Goal: Transaction & Acquisition: Purchase product/service

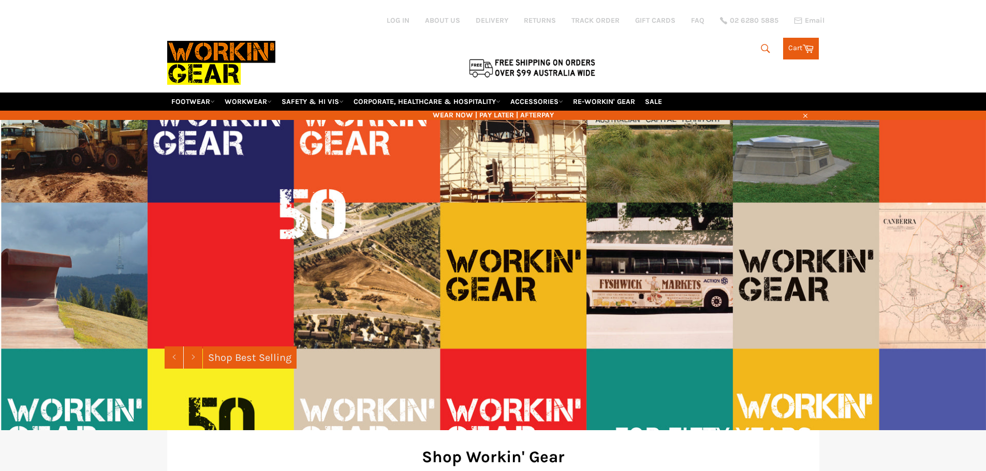
click at [759, 54] on icon "submit" at bounding box center [764, 48] width 11 height 11
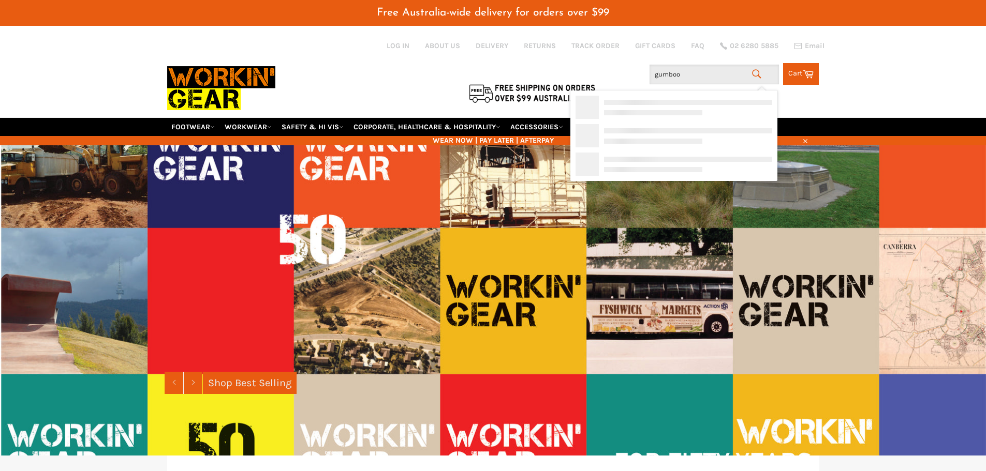
type input "gumboot"
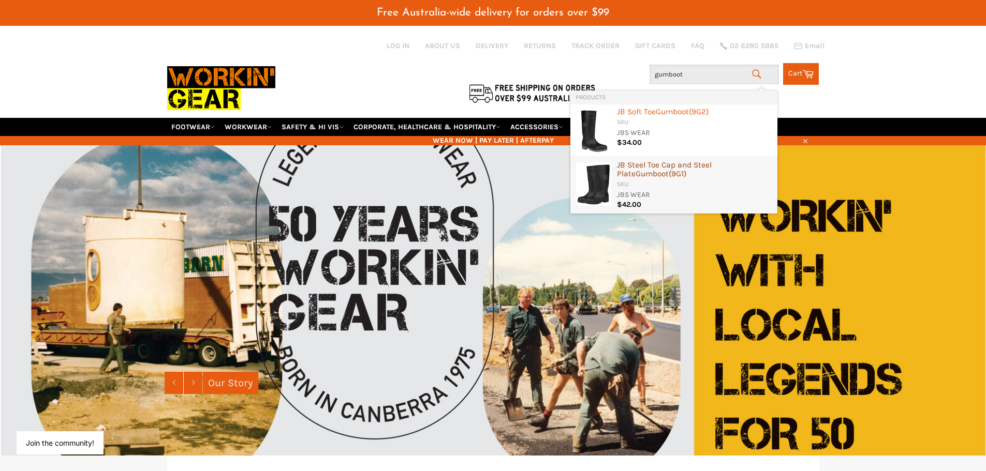
click at [697, 168] on div "JB Steel Toe Cap and Steel Plate Gumboot (9G1)" at bounding box center [694, 170] width 155 height 19
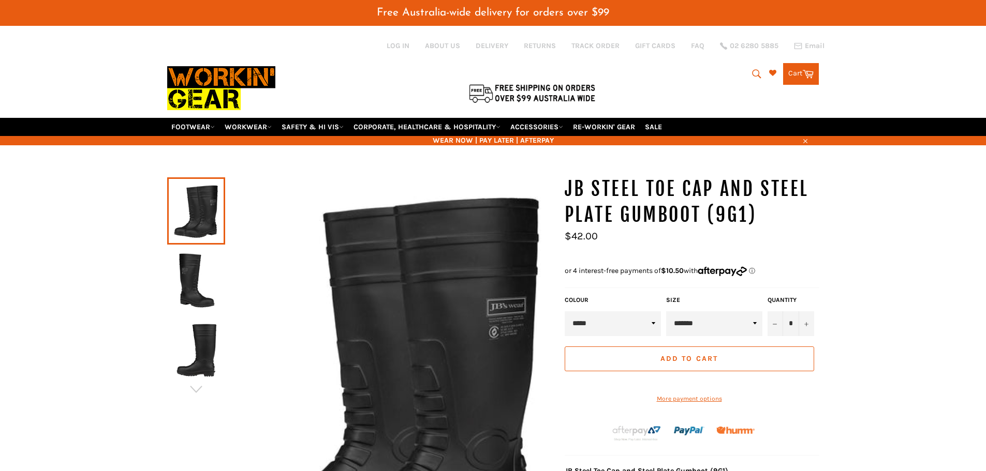
click at [740, 325] on select "******* ******* ******* ****** ******* ******** ******** ******** ******** ****…" at bounding box center [714, 323] width 96 height 25
drag, startPoint x: 740, startPoint y: 325, endPoint x: 711, endPoint y: 314, distance: 31.6
click at [740, 325] on select "******* ******* ******* ****** ******* ******** ******** ******** ******** ****…" at bounding box center [714, 323] width 96 height 25
click at [203, 281] on img at bounding box center [196, 280] width 48 height 57
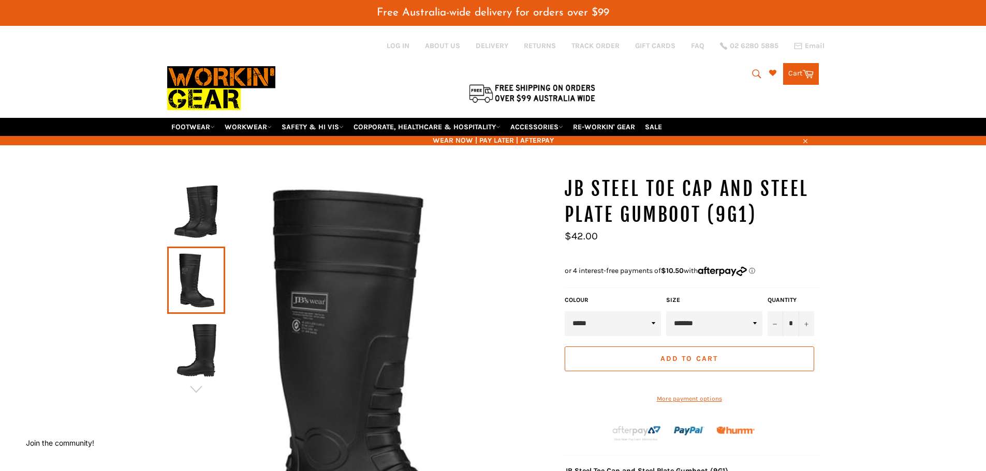
click at [207, 327] on img at bounding box center [196, 349] width 48 height 57
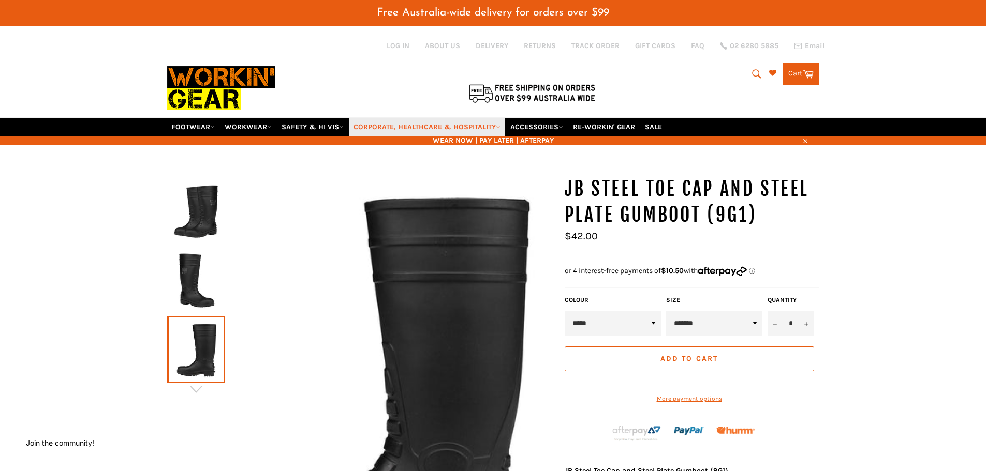
click at [376, 127] on link "CORPORATE, HEALTHCARE & HOSPITALITY" at bounding box center [426, 127] width 155 height 18
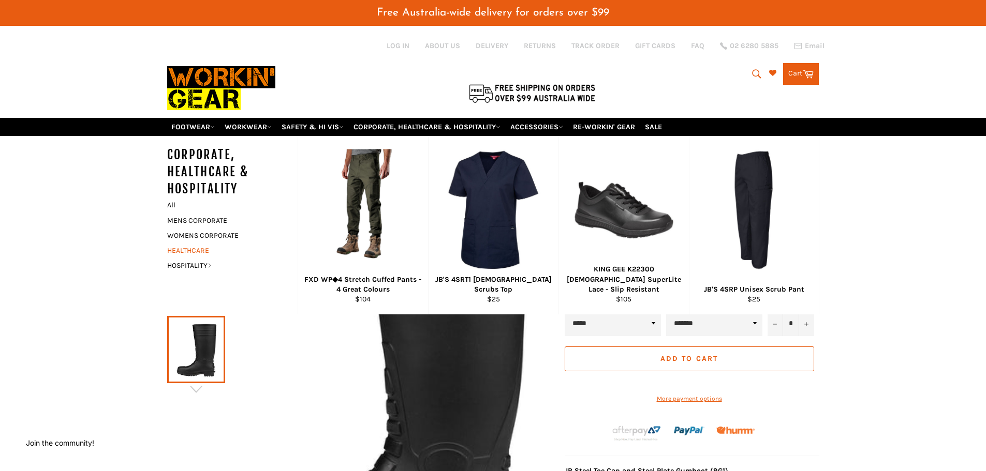
click at [209, 252] on link "HEALTHCARE" at bounding box center [224, 250] width 125 height 15
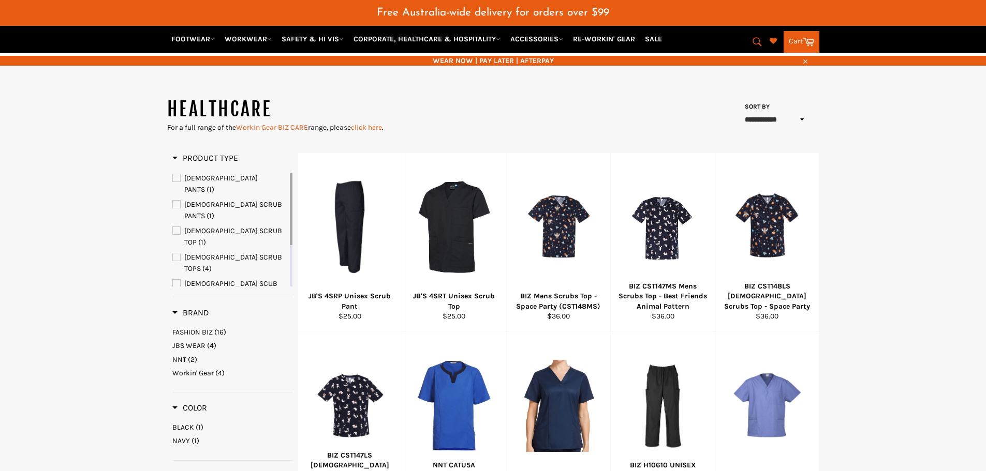
scroll to position [232, 0]
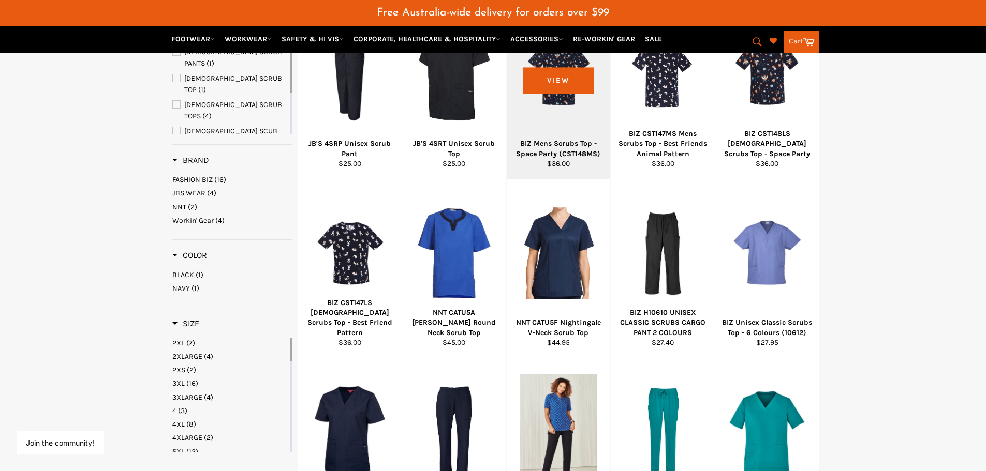
click at [561, 112] on div at bounding box center [558, 74] width 78 height 122
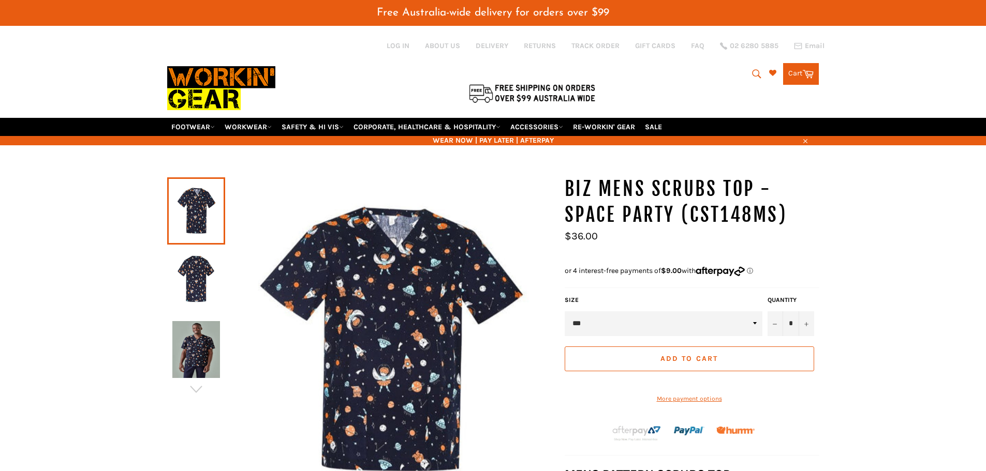
click at [412, 274] on img at bounding box center [389, 340] width 329 height 329
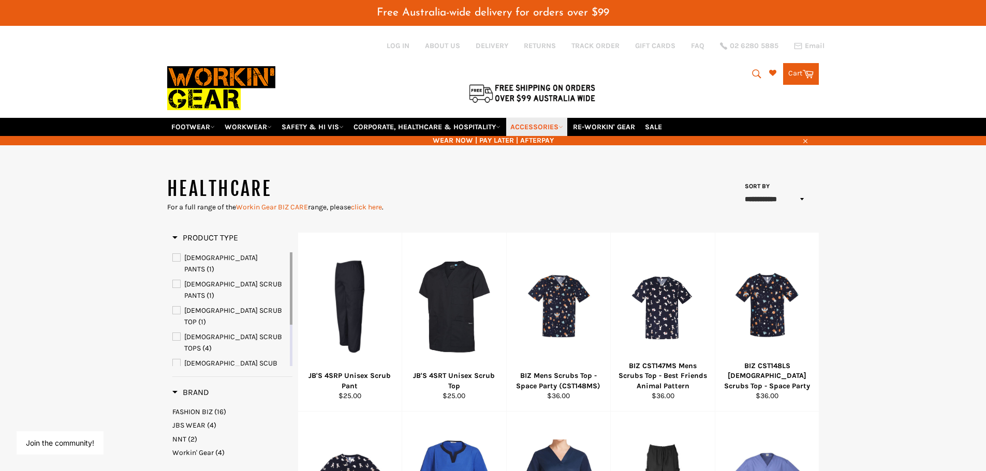
click at [554, 125] on link "ACCESSORIES" at bounding box center [536, 127] width 61 height 18
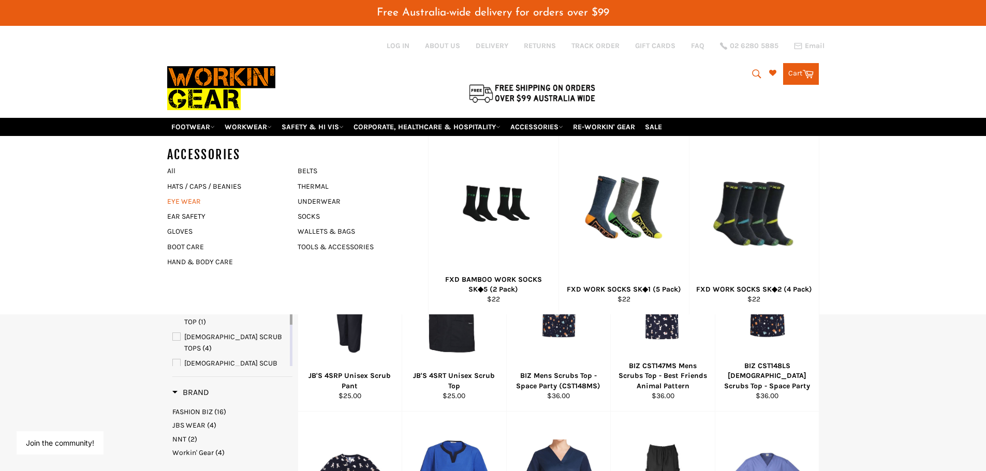
click at [187, 201] on link "EYE WEAR" at bounding box center [224, 201] width 125 height 15
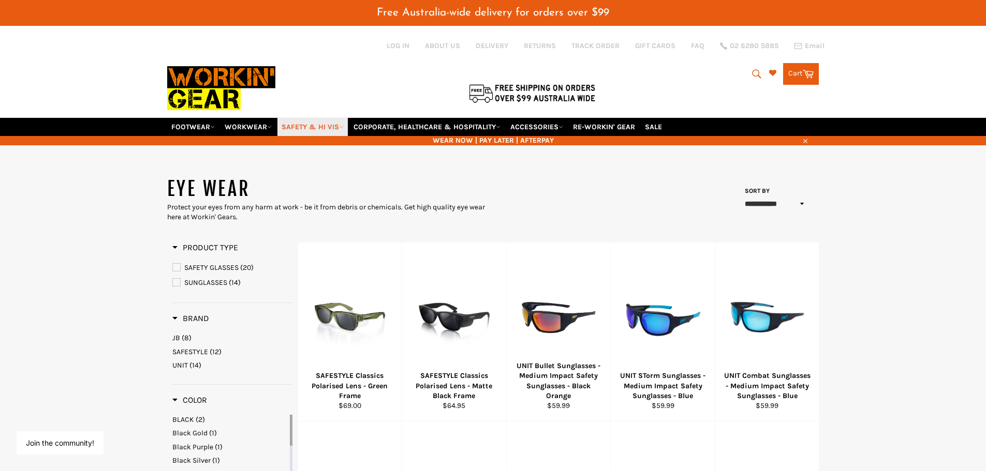
click at [348, 125] on link "SAFETY & HI VIS" at bounding box center [312, 127] width 70 height 18
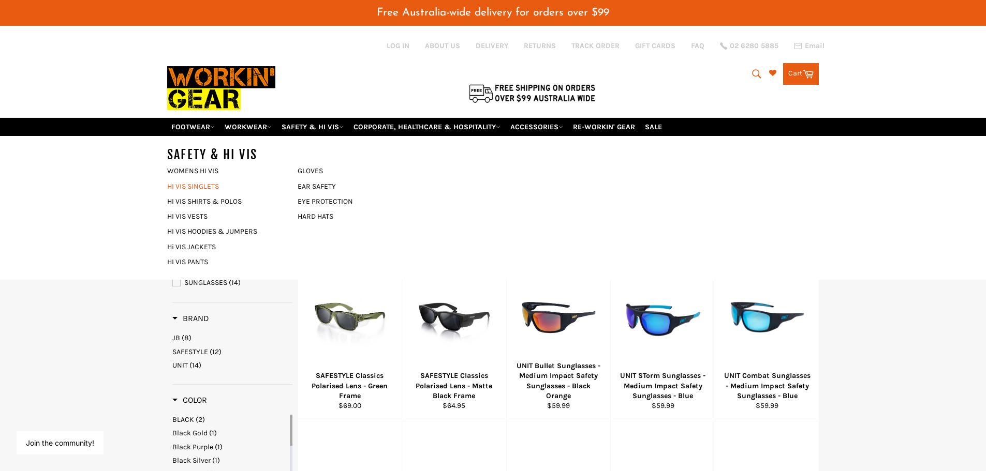
click at [210, 185] on link "HI VIS SINGLETS" at bounding box center [224, 186] width 125 height 15
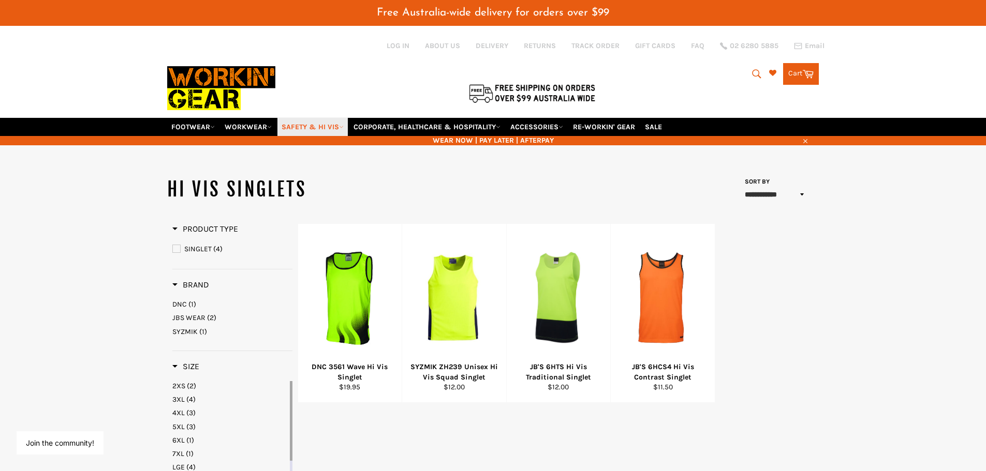
click at [333, 129] on link "SAFETY & HI VIS" at bounding box center [312, 127] width 70 height 18
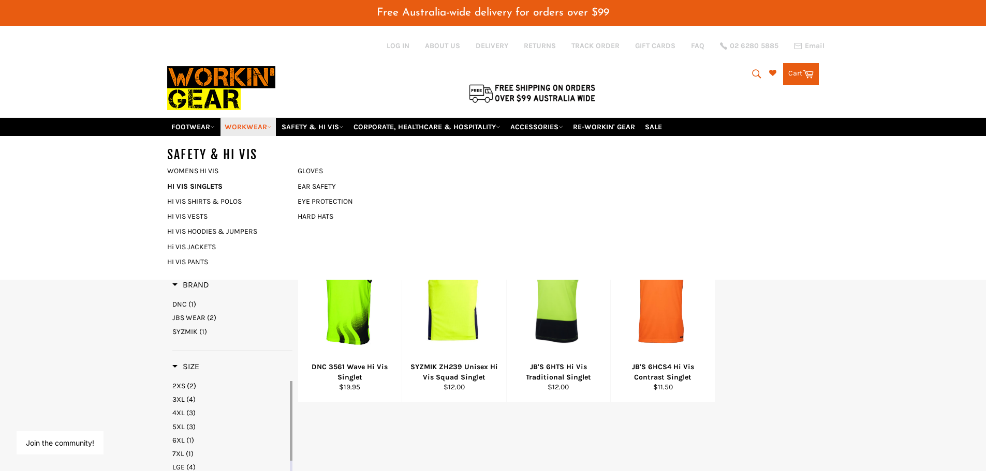
click at [274, 130] on link "WORKWEAR" at bounding box center [247, 127] width 55 height 18
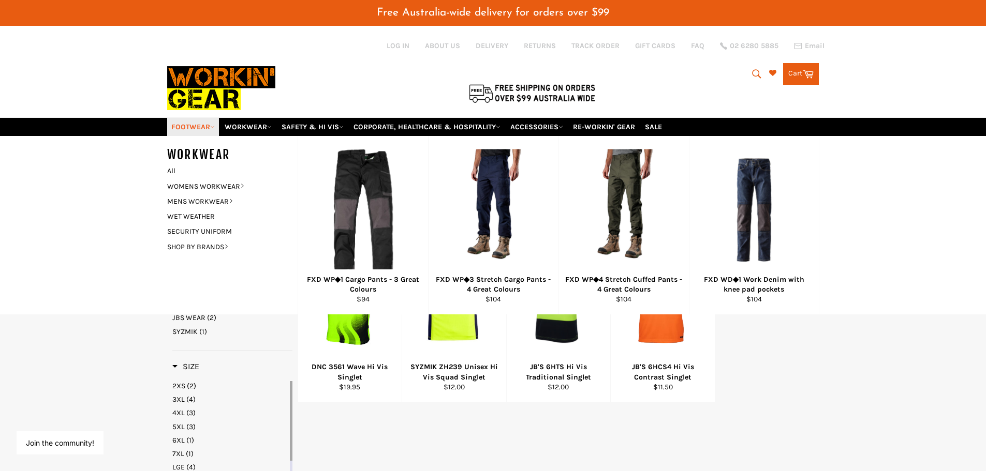
click at [215, 133] on link "FOOTWEAR" at bounding box center [193, 127] width 52 height 18
